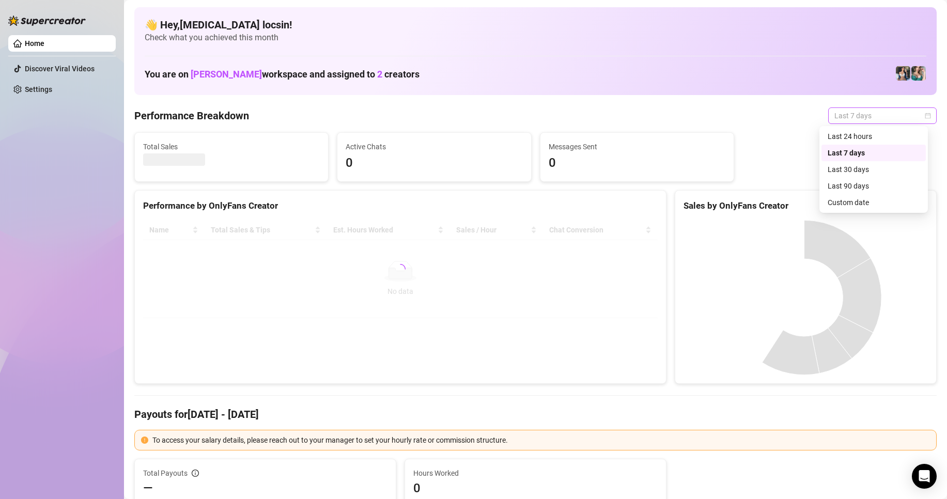
click at [877, 118] on span "Last 7 days" at bounding box center [882, 115] width 96 height 15
click at [859, 201] on div "Custom date" at bounding box center [873, 202] width 92 height 11
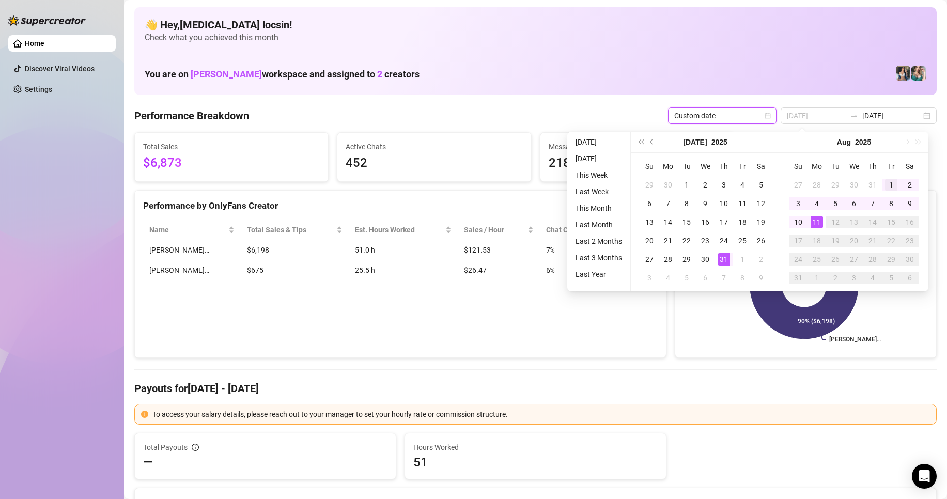
type input "[DATE]"
click at [882, 186] on td "1" at bounding box center [891, 185] width 19 height 19
type input "[DATE]"
click at [818, 226] on div "11" at bounding box center [816, 222] width 12 height 12
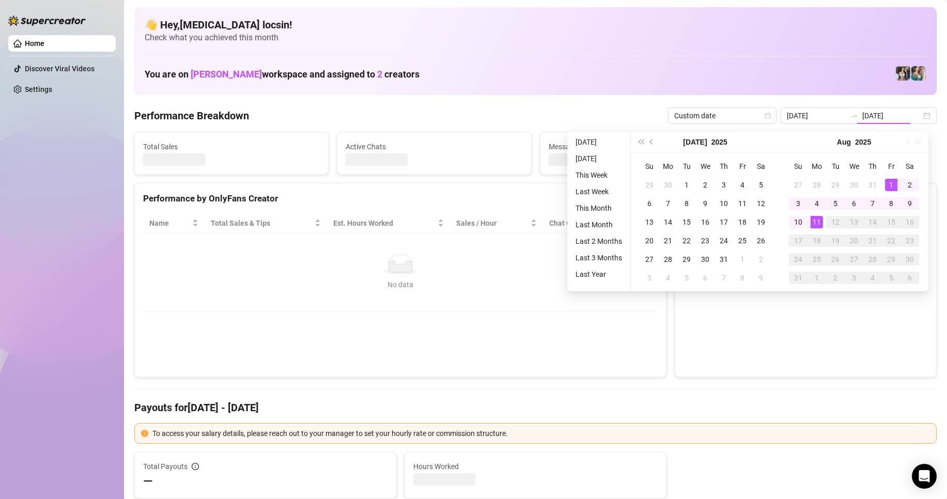
type input "[DATE]"
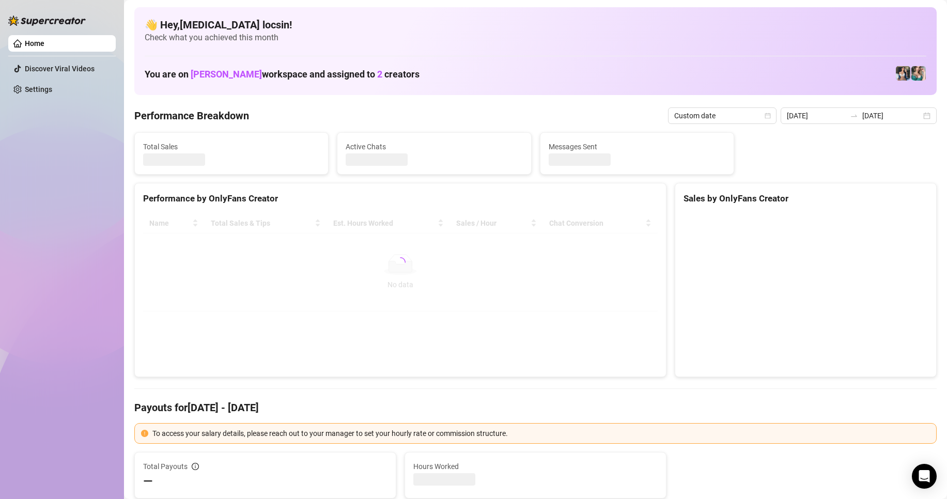
click at [410, 76] on div "You are on [PERSON_NAME] workspace and assigned to 2 creators" at bounding box center [535, 73] width 781 height 22
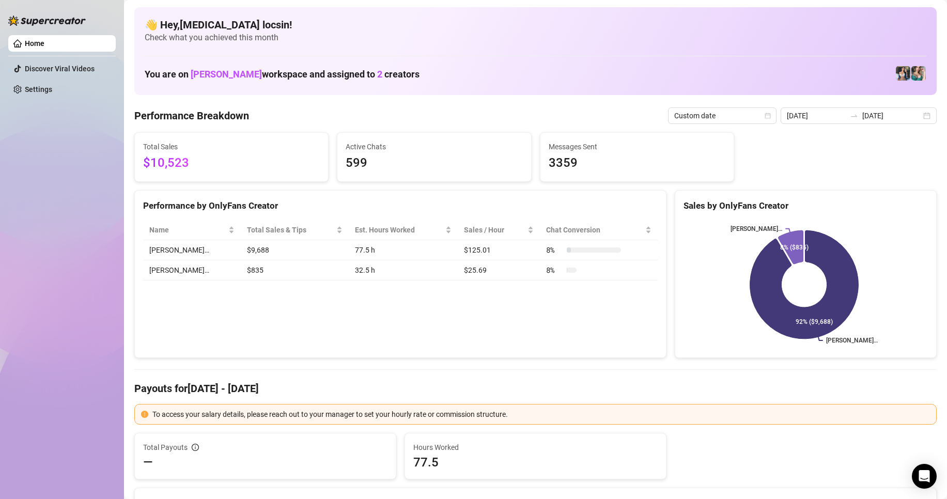
click at [400, 73] on h1 "You are on [PERSON_NAME] workspace and assigned to 2 creators" at bounding box center [282, 74] width 275 height 11
click at [872, 117] on input "[DATE]" at bounding box center [891, 115] width 59 height 11
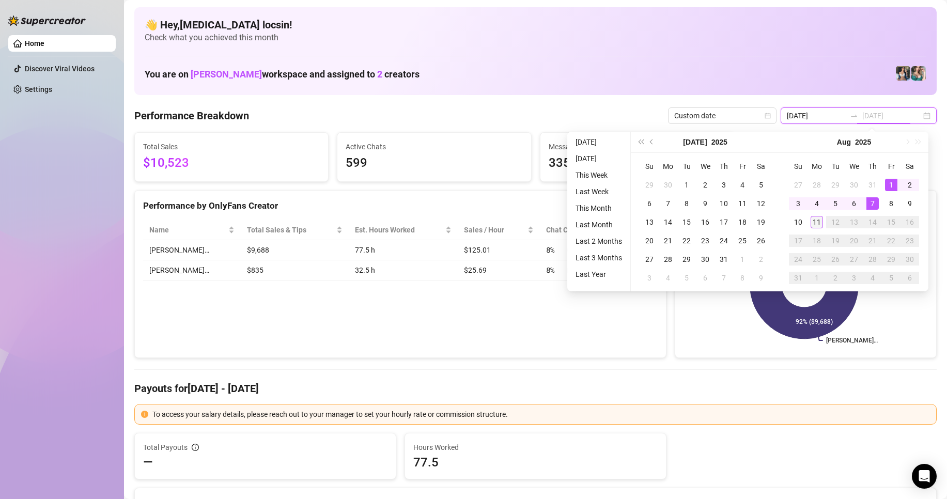
type input "[DATE]"
click at [817, 229] on td "11" at bounding box center [816, 222] width 19 height 19
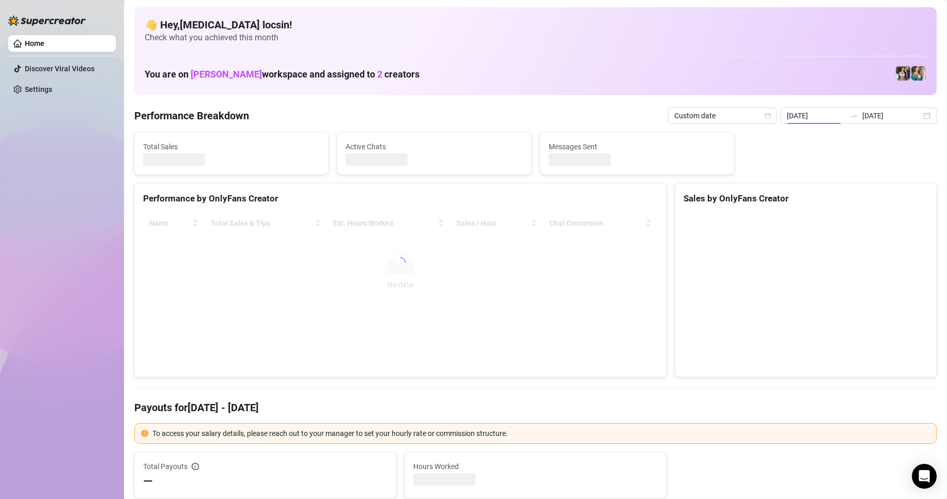
type input "[DATE]"
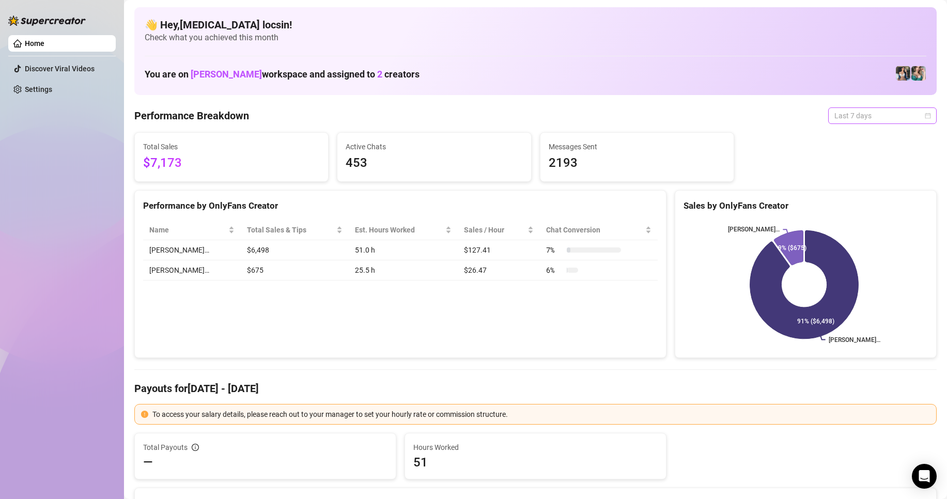
click at [856, 118] on span "Last 7 days" at bounding box center [882, 115] width 96 height 15
click at [857, 200] on div "Custom date" at bounding box center [873, 202] width 92 height 11
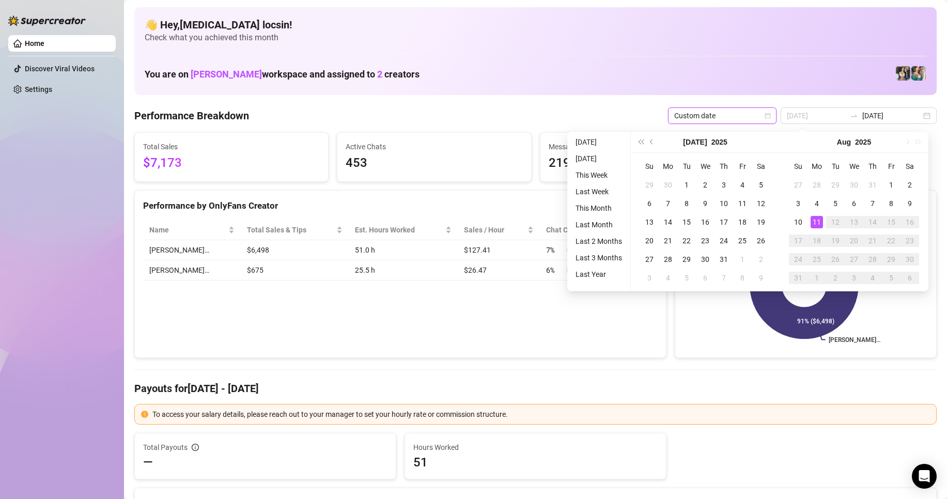
type input "[DATE]"
click at [816, 225] on div "11" at bounding box center [816, 222] width 12 height 12
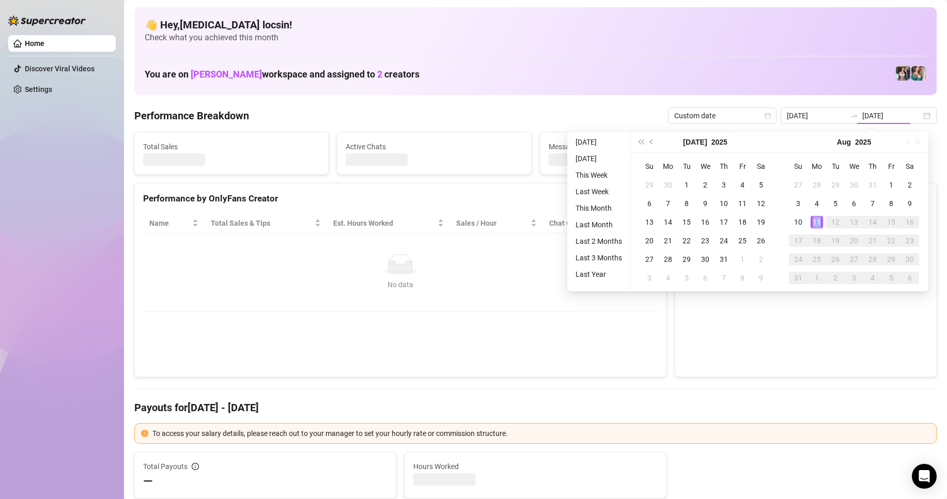
type input "[DATE]"
